Goal: Task Accomplishment & Management: Manage account settings

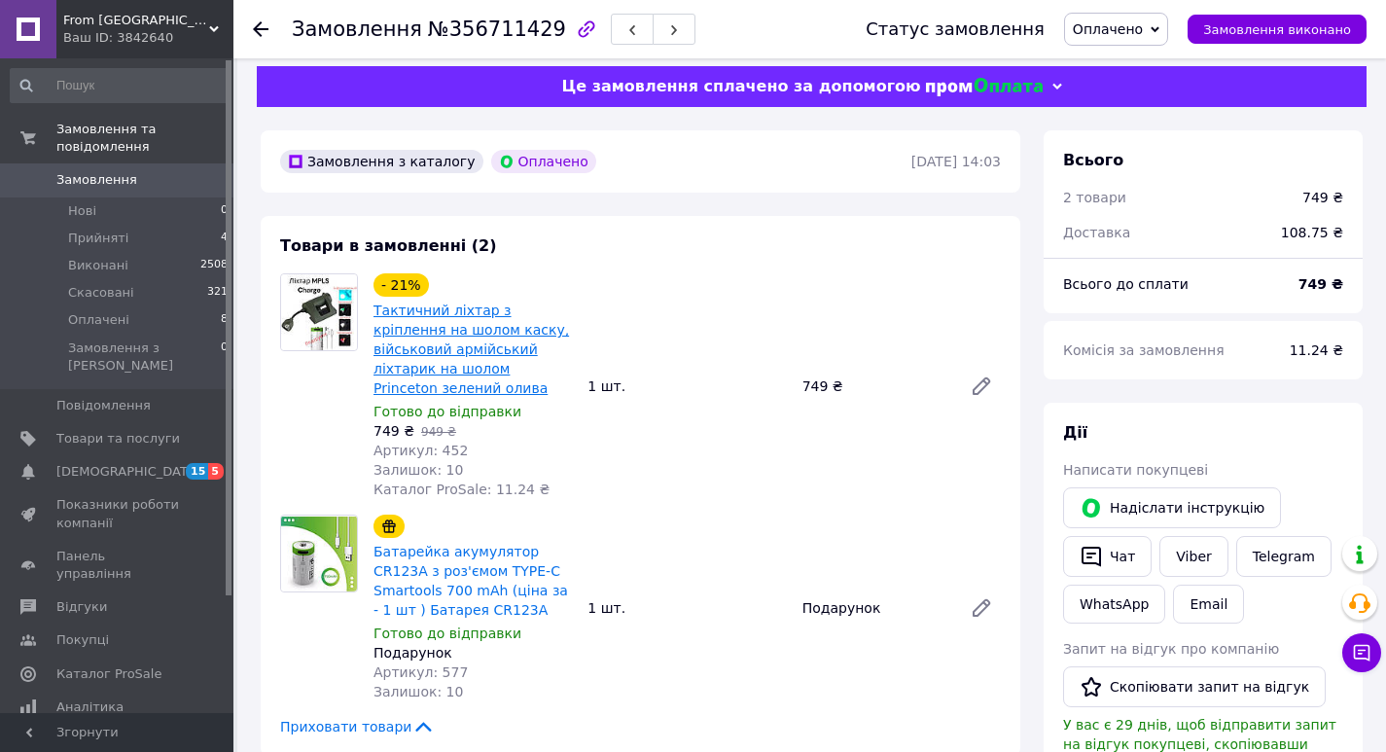
scroll to position [129, 0]
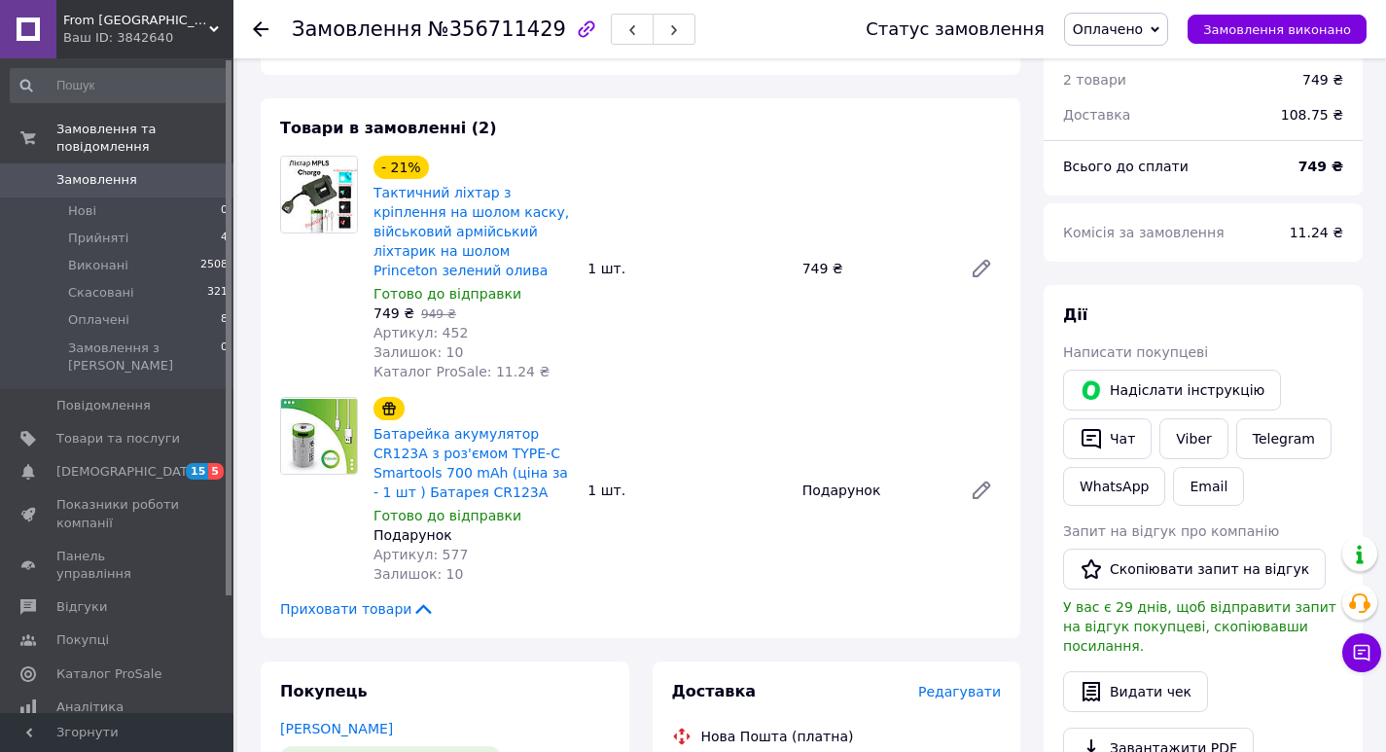
click at [126, 171] on span "Замовлення" at bounding box center [96, 180] width 81 height 18
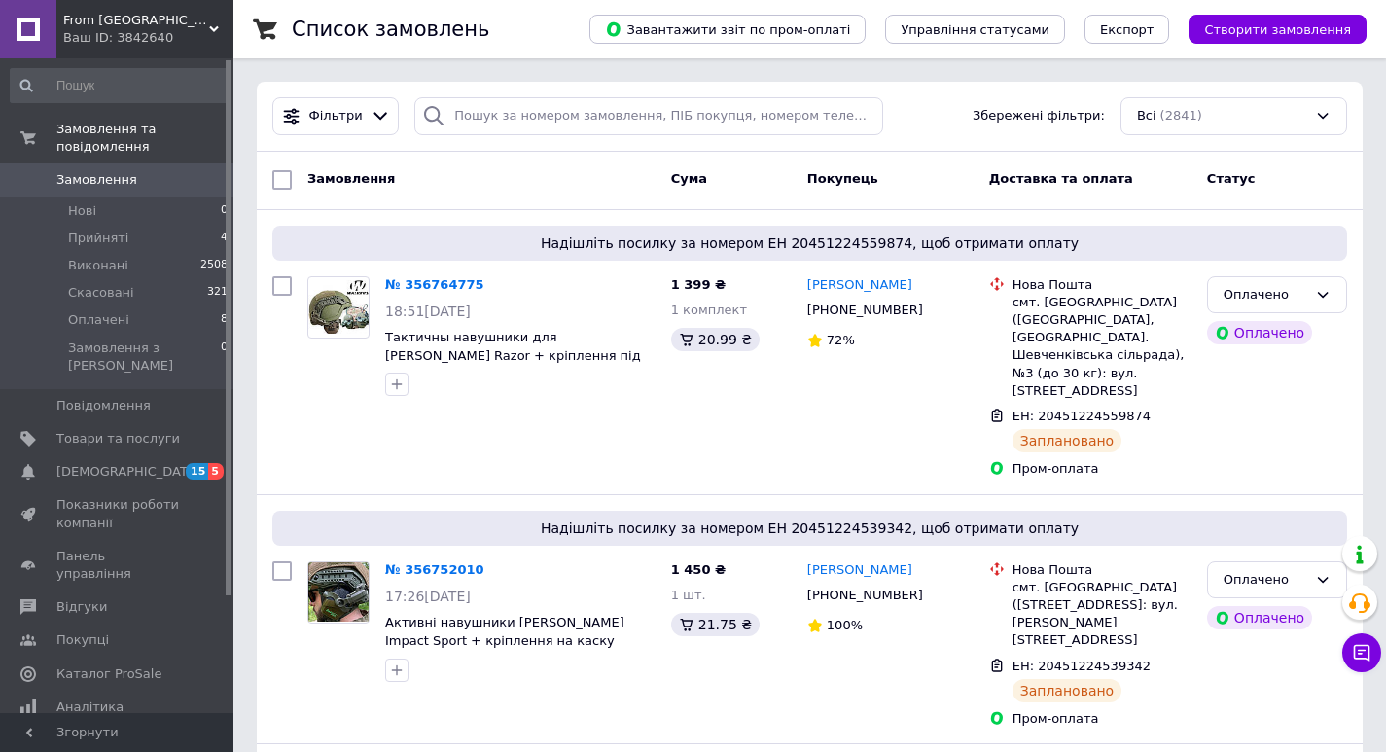
click at [112, 8] on div "From [GEOGRAPHIC_DATA] Ваш ID: 3842640" at bounding box center [144, 29] width 177 height 58
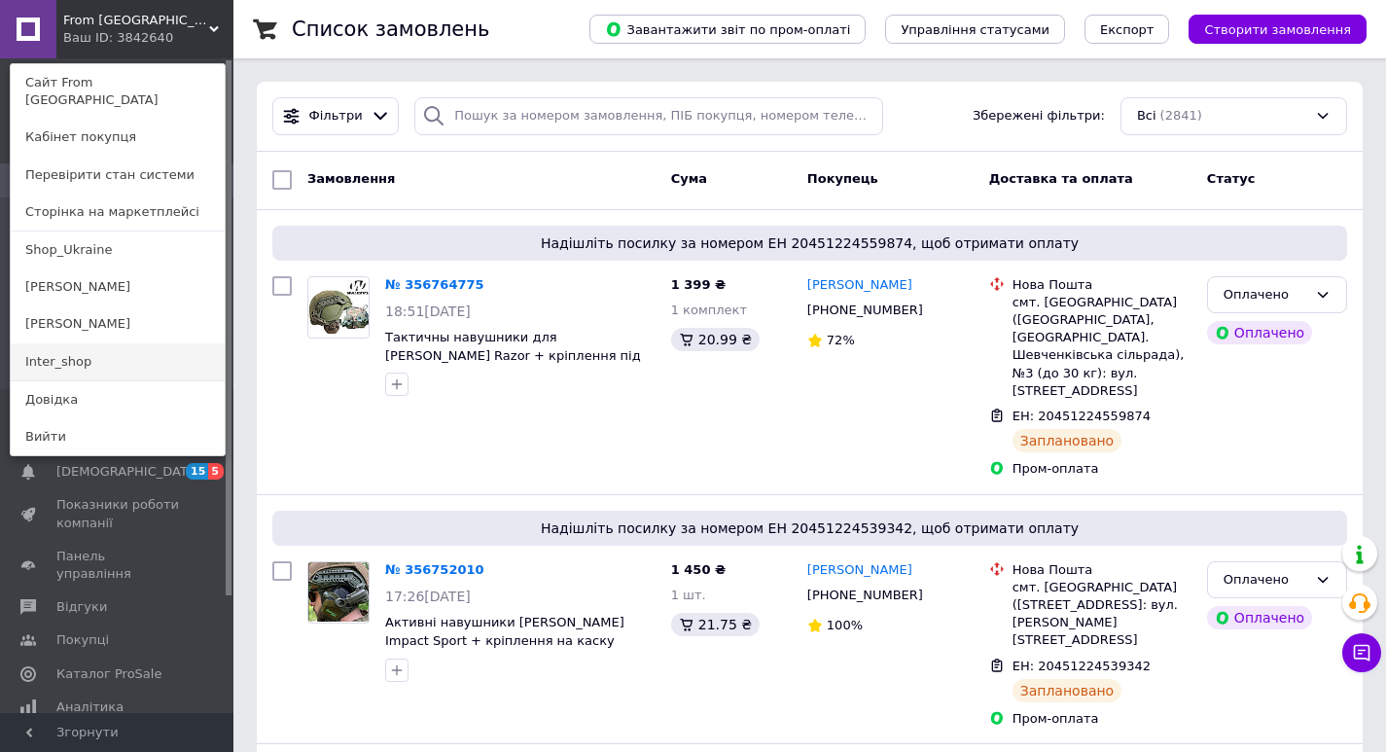
click at [87, 349] on link "Inter_shop" at bounding box center [118, 361] width 214 height 37
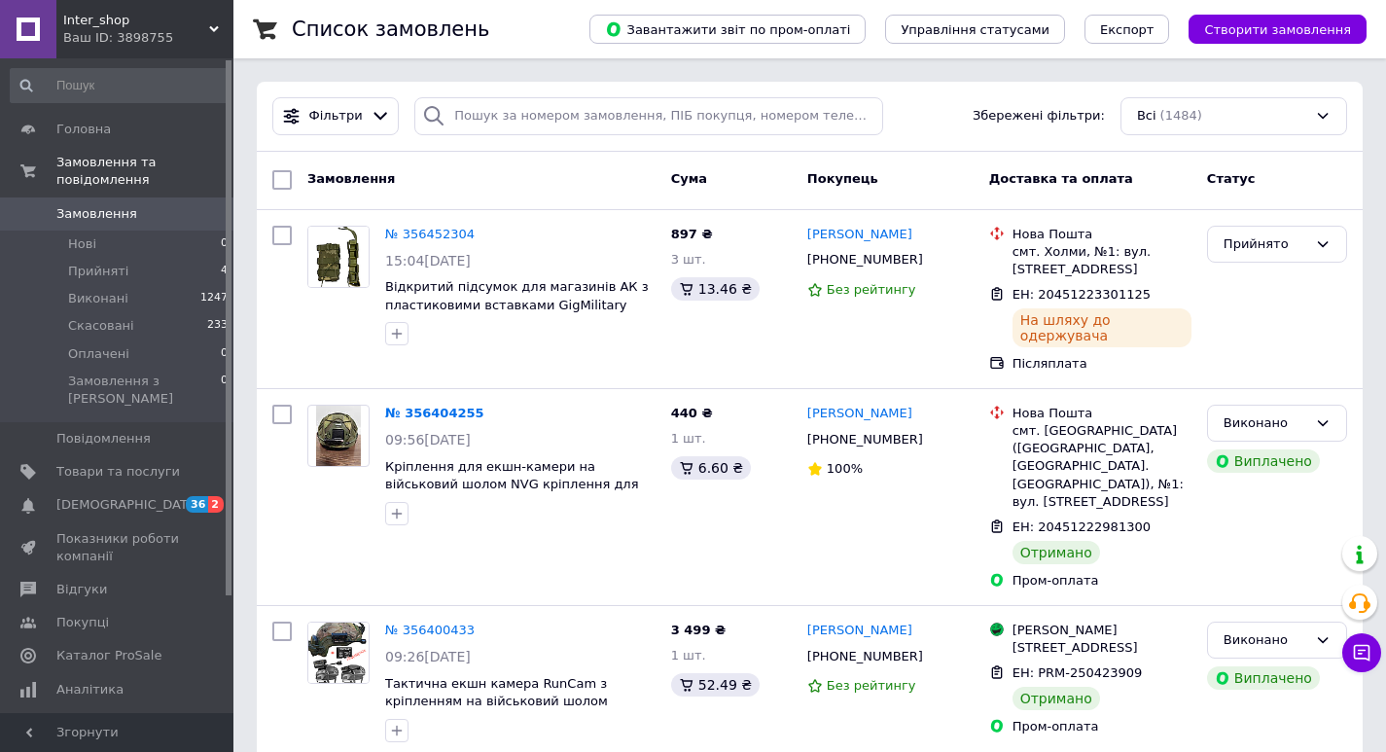
click at [106, 27] on span "Inter_shop" at bounding box center [136, 21] width 146 height 18
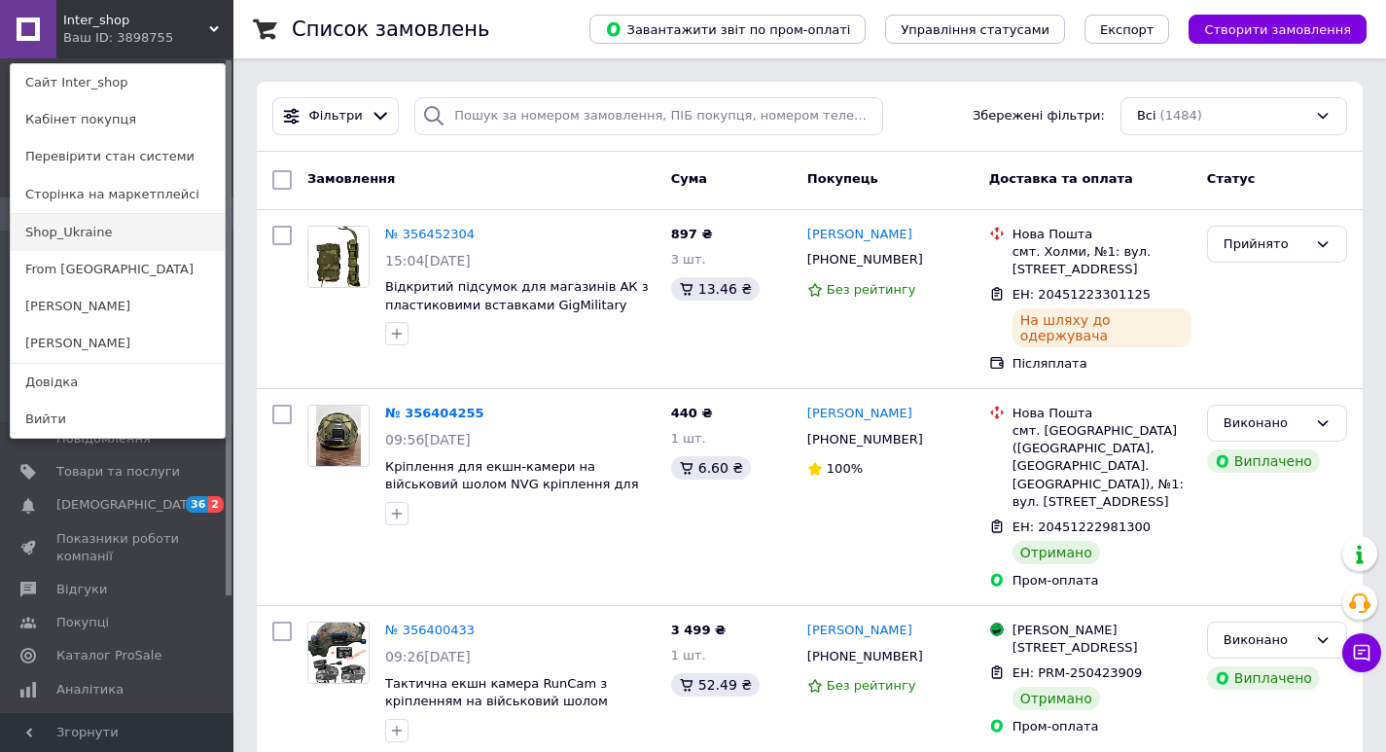
click at [106, 228] on link "Shop_Ukraine" at bounding box center [118, 232] width 214 height 37
